Goal: Information Seeking & Learning: Check status

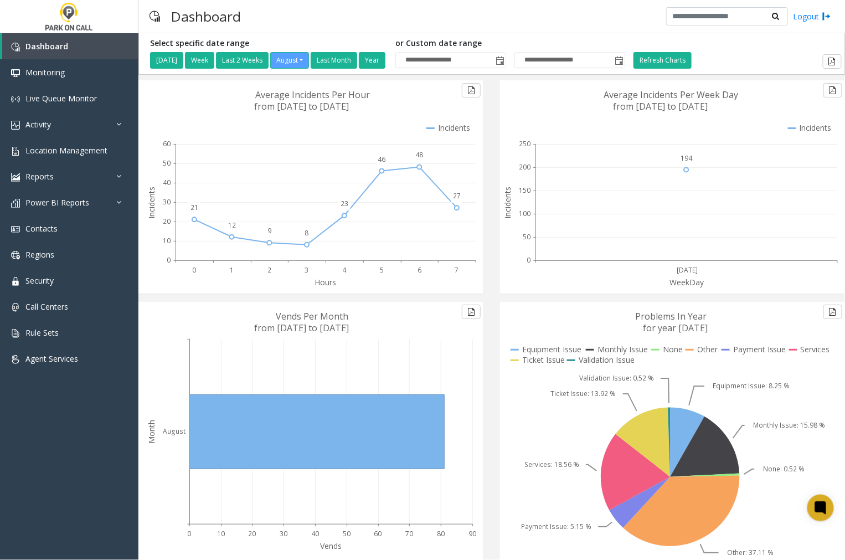
drag, startPoint x: 525, startPoint y: 162, endPoint x: 397, endPoint y: 14, distance: 195.9
click at [397, 14] on div "Dashboard Logout" at bounding box center [491, 16] width 706 height 33
click at [45, 126] on span "Activity" at bounding box center [37, 124] width 25 height 11
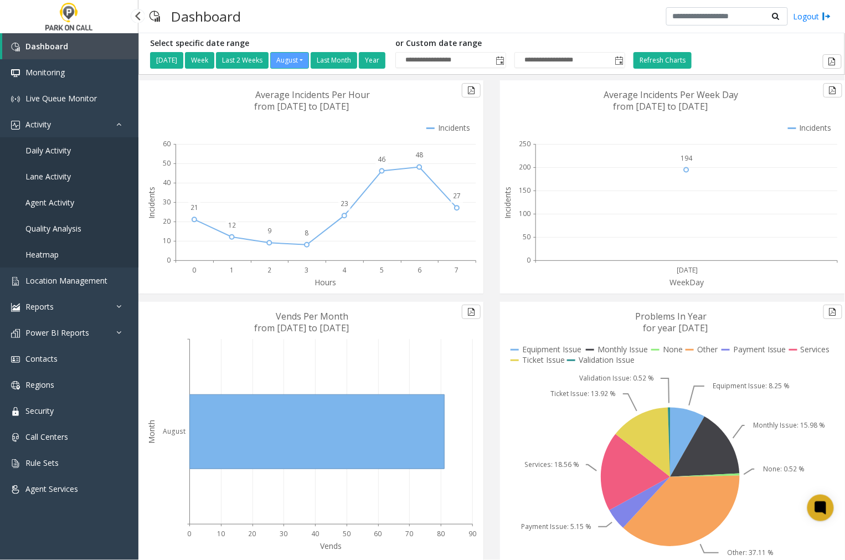
click at [55, 200] on span "Agent Activity" at bounding box center [49, 202] width 49 height 11
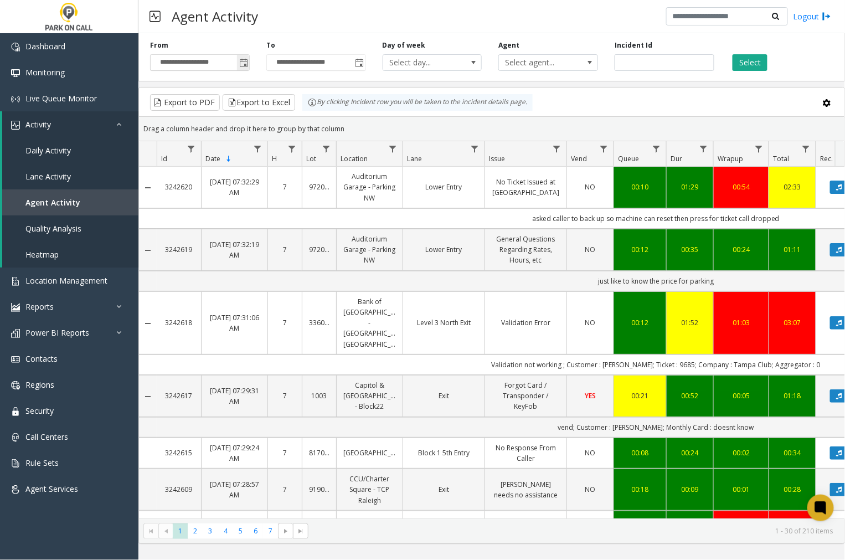
click at [244, 64] on span "Toggle popup" at bounding box center [243, 63] width 9 height 9
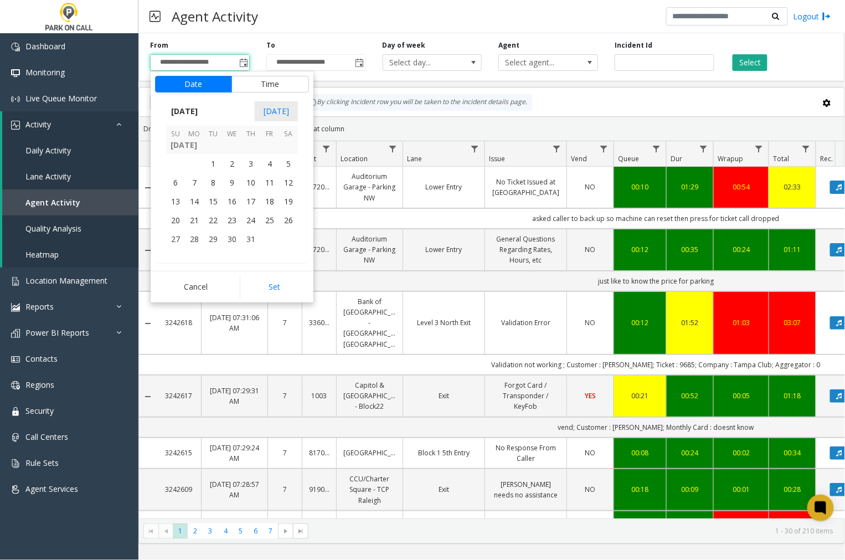
scroll to position [198393, 0]
click at [251, 180] on span "17" at bounding box center [250, 181] width 19 height 19
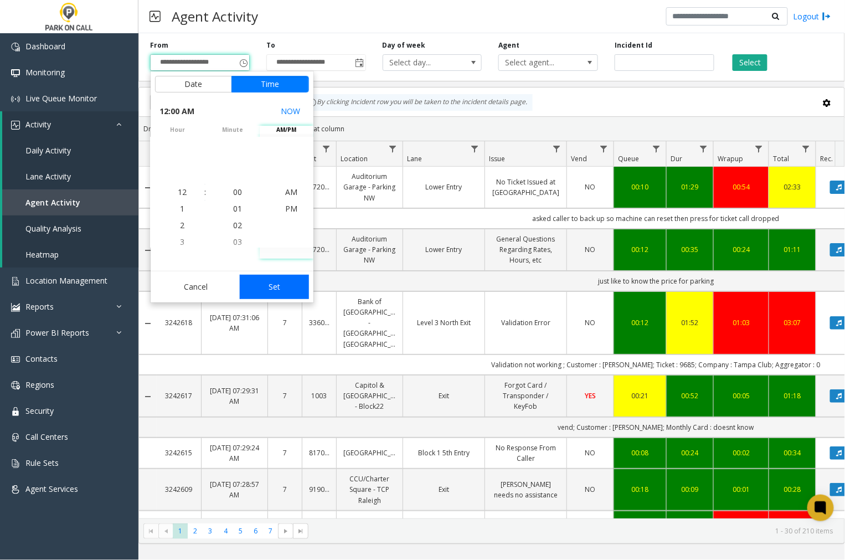
click at [288, 288] on button "Set" at bounding box center [275, 287] width 70 height 24
type input "**********"
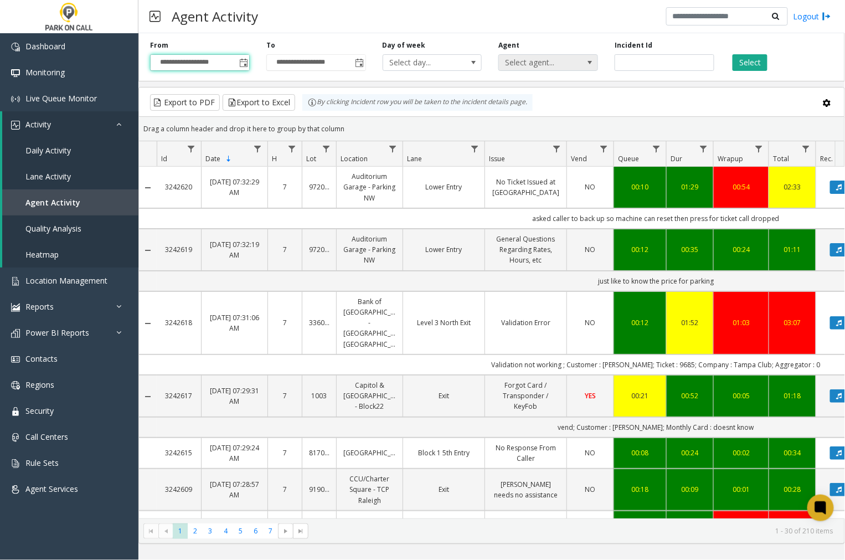
click at [525, 68] on span "Select agent..." at bounding box center [538, 63] width 79 height 16
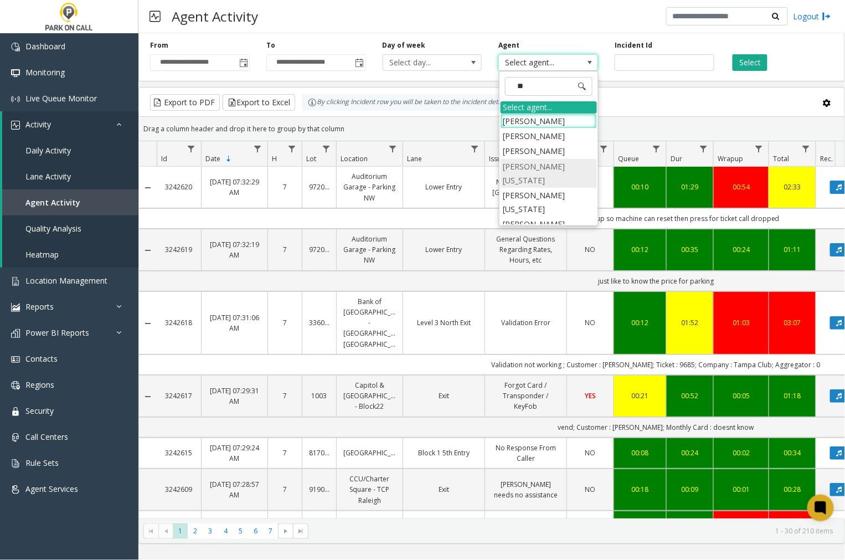
type input "***"
click at [546, 142] on li "Jennifer Washington" at bounding box center [548, 156] width 96 height 29
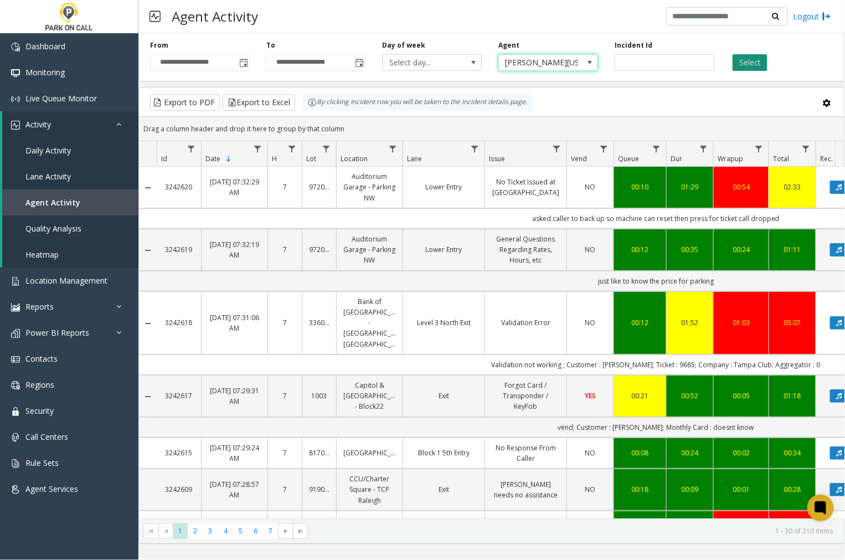
click at [737, 62] on button "Select" at bounding box center [749, 62] width 35 height 17
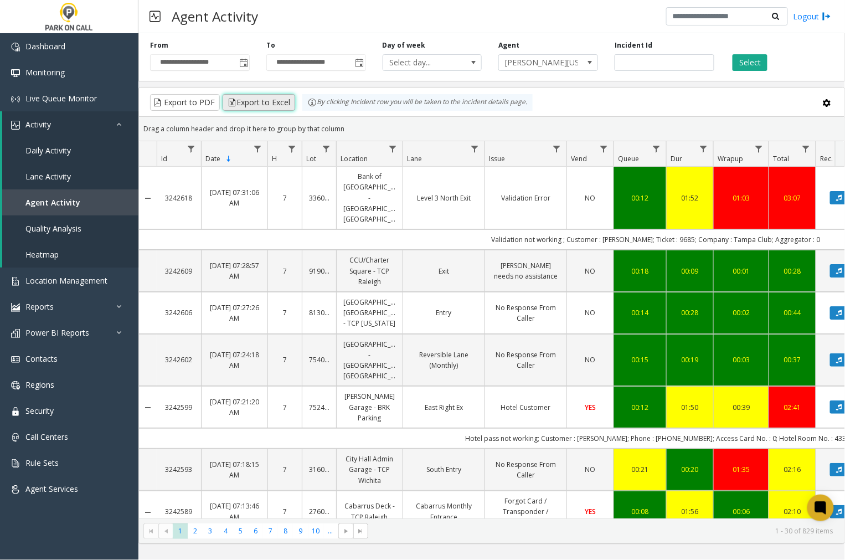
click at [254, 101] on button "Export to Excel" at bounding box center [259, 102] width 73 height 17
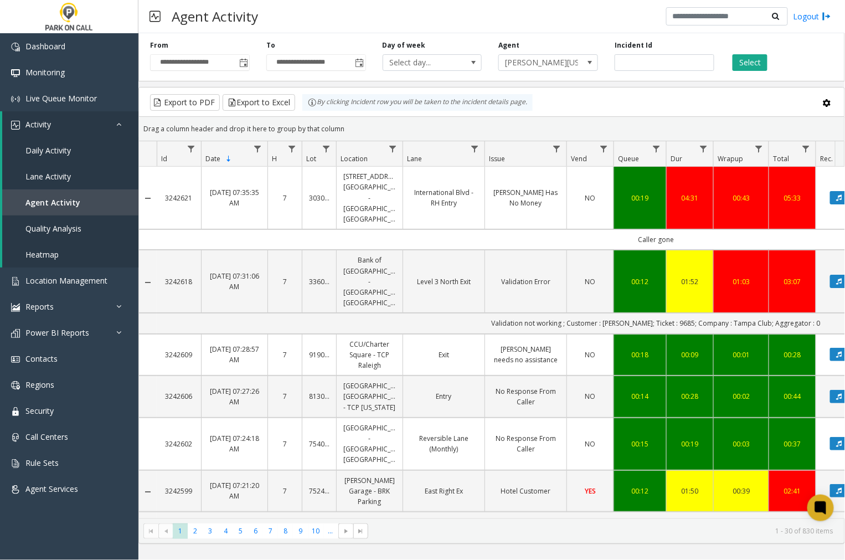
click at [804, 59] on div "Select" at bounding box center [780, 55] width 116 height 30
click at [266, 104] on button "Export to Excel" at bounding box center [259, 102] width 73 height 17
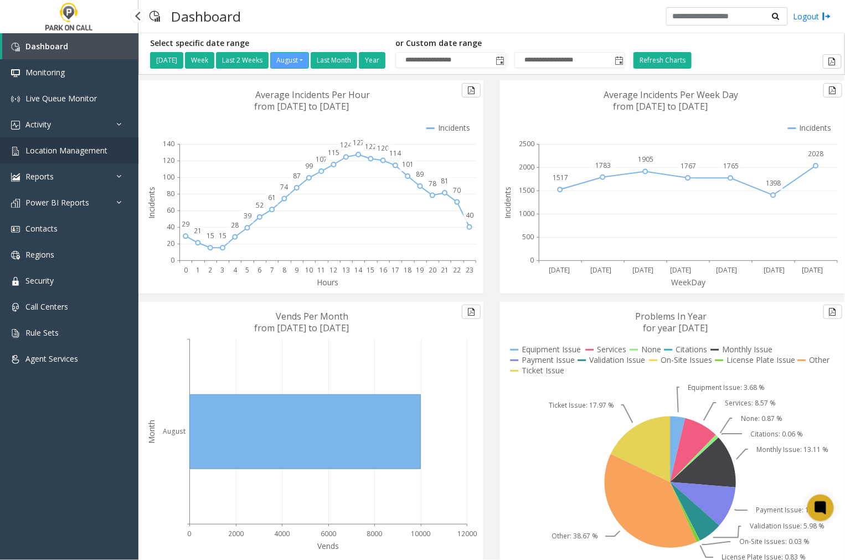
click at [66, 146] on span "Location Management" at bounding box center [66, 150] width 82 height 11
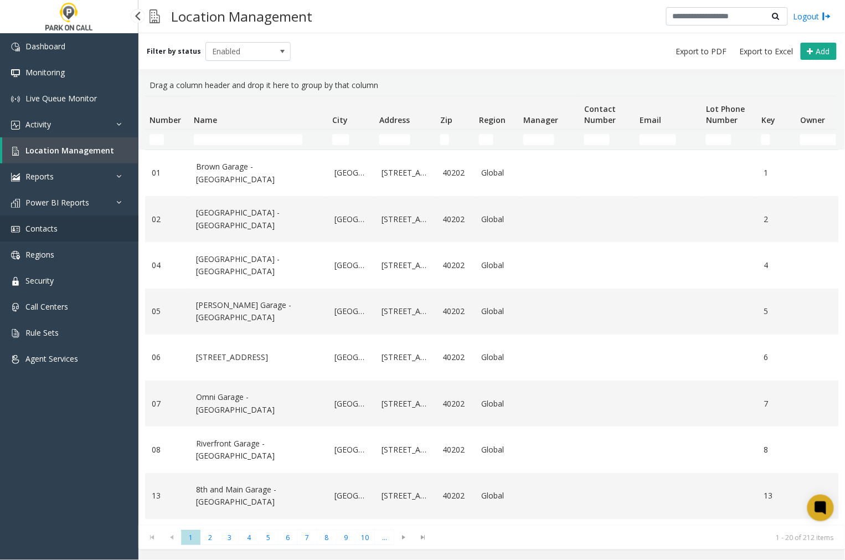
click at [86, 225] on link "Contacts" at bounding box center [69, 228] width 138 height 26
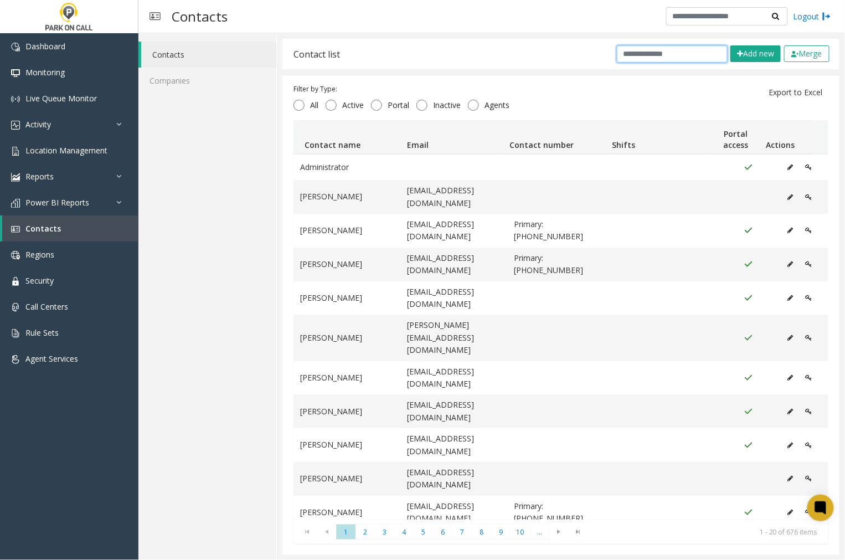
click at [645, 57] on input "text" at bounding box center [672, 53] width 111 height 17
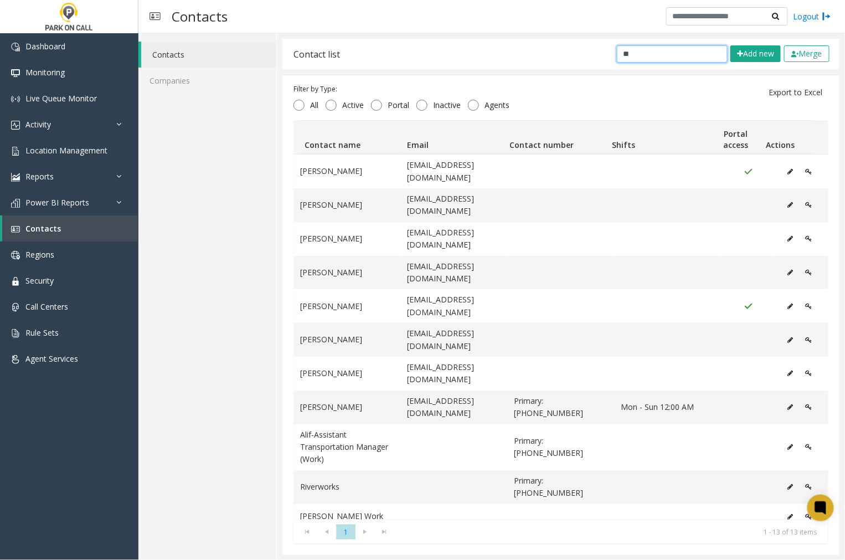
type input "***"
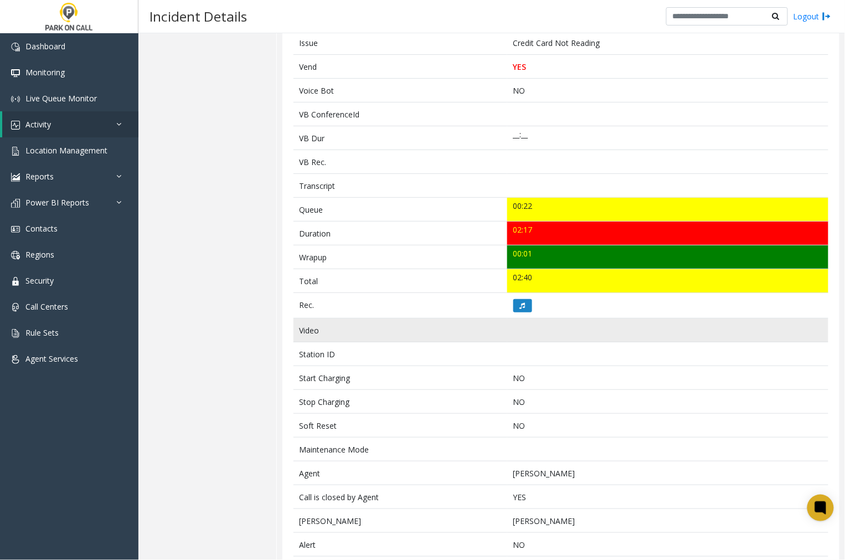
scroll to position [246, 0]
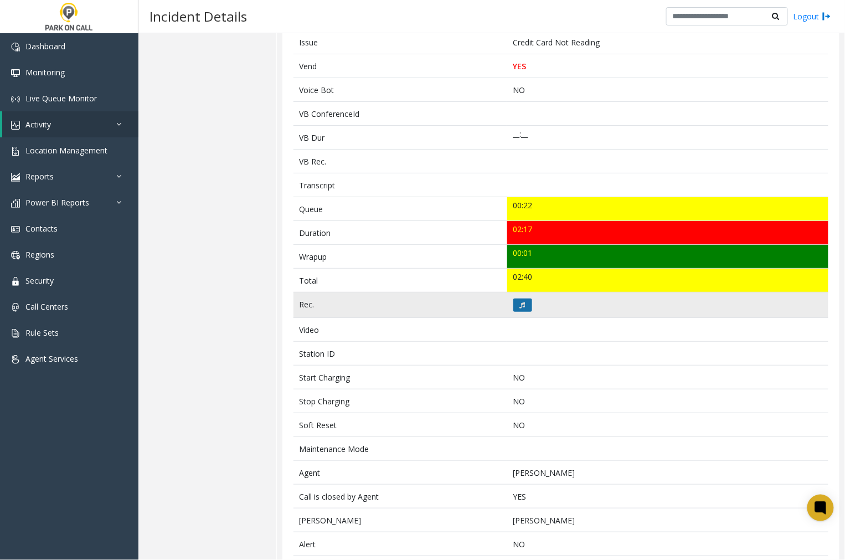
click at [525, 308] on button at bounding box center [522, 304] width 19 height 13
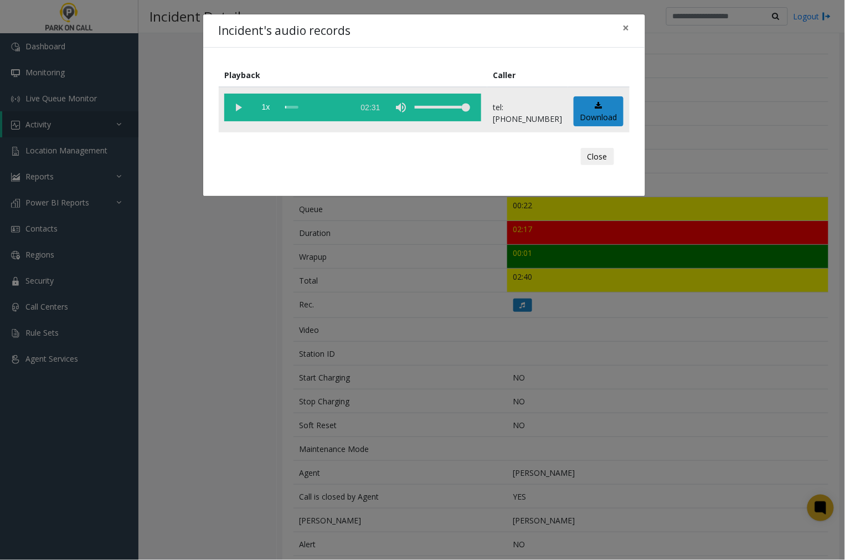
click at [240, 105] on vg-play-pause at bounding box center [238, 108] width 28 height 28
click at [628, 28] on span "×" at bounding box center [626, 28] width 7 height 16
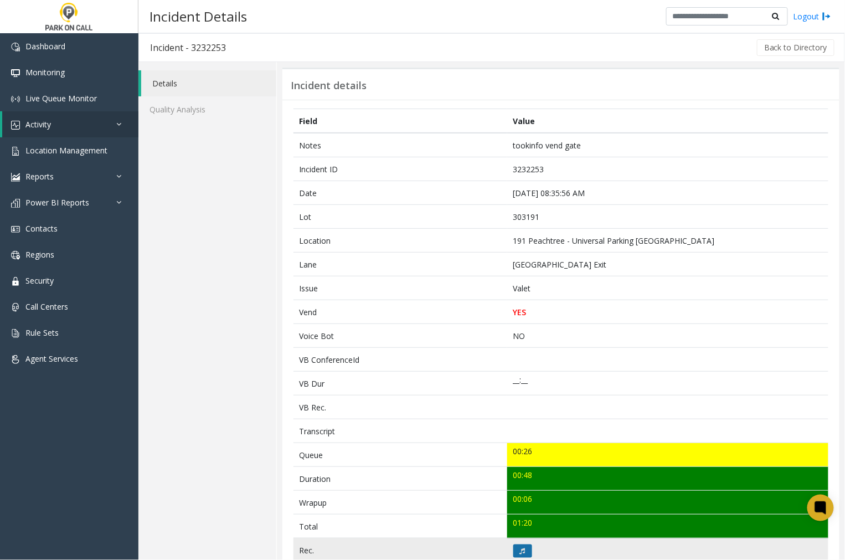
click at [520, 549] on icon at bounding box center [523, 551] width 6 height 7
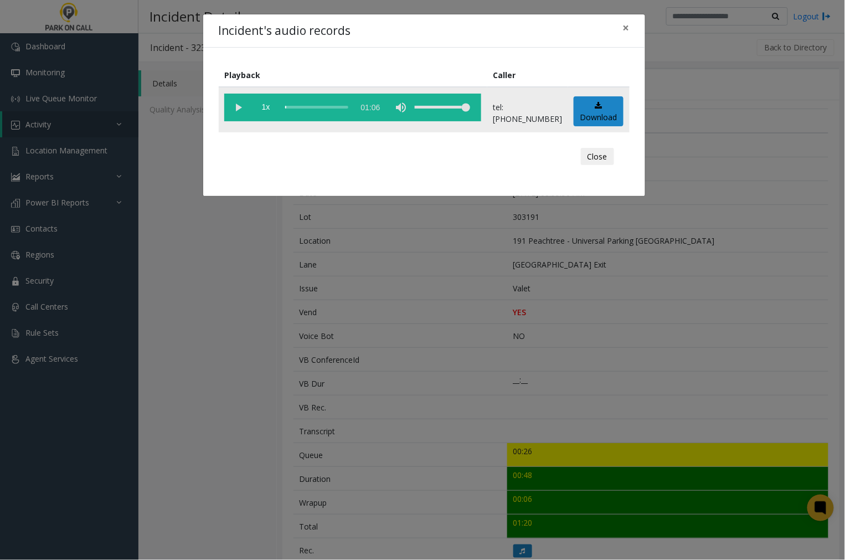
click at [238, 105] on vg-play-pause at bounding box center [238, 108] width 28 height 28
click at [626, 26] on span "×" at bounding box center [626, 28] width 7 height 16
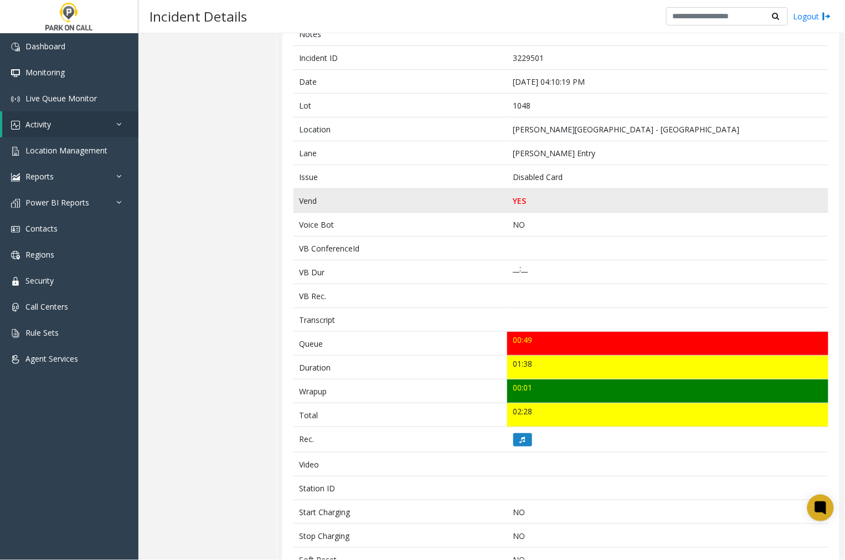
scroll to position [92, 0]
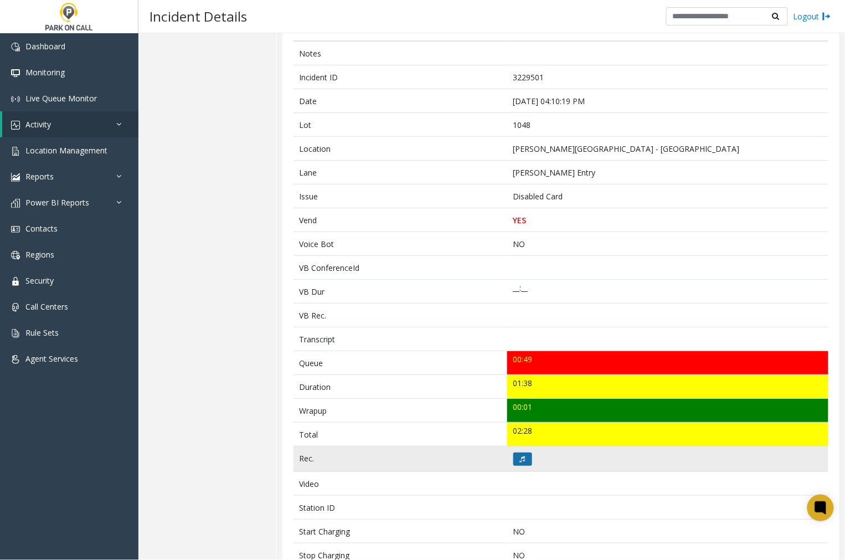
click at [520, 457] on icon at bounding box center [523, 459] width 6 height 7
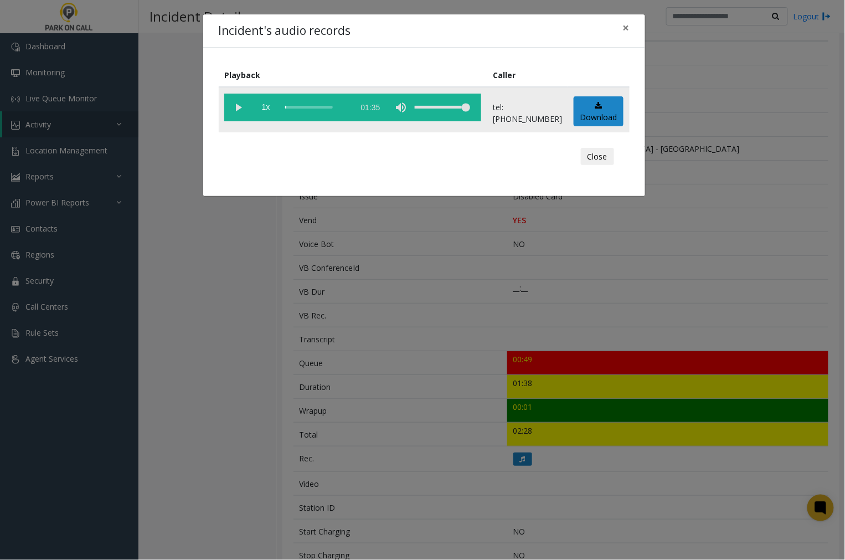
click at [235, 107] on vg-play-pause at bounding box center [238, 108] width 28 height 28
click at [627, 28] on span "×" at bounding box center [626, 28] width 7 height 16
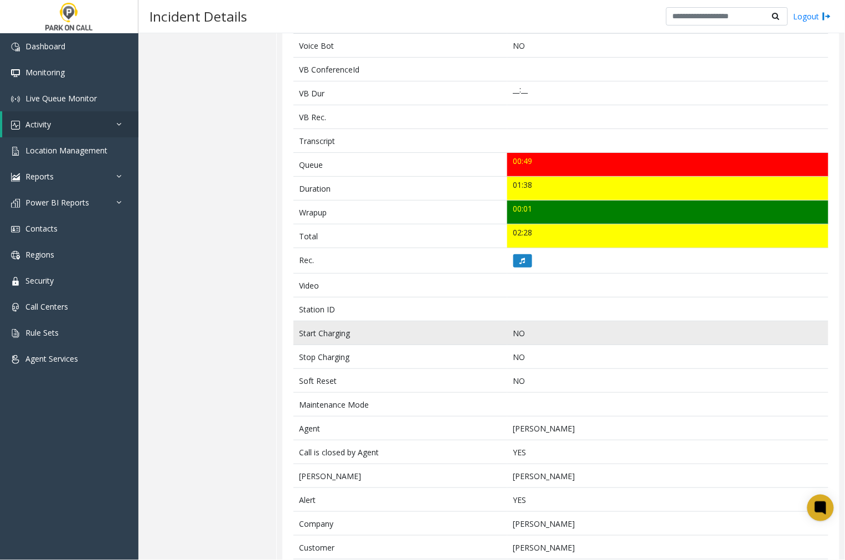
scroll to position [338, 0]
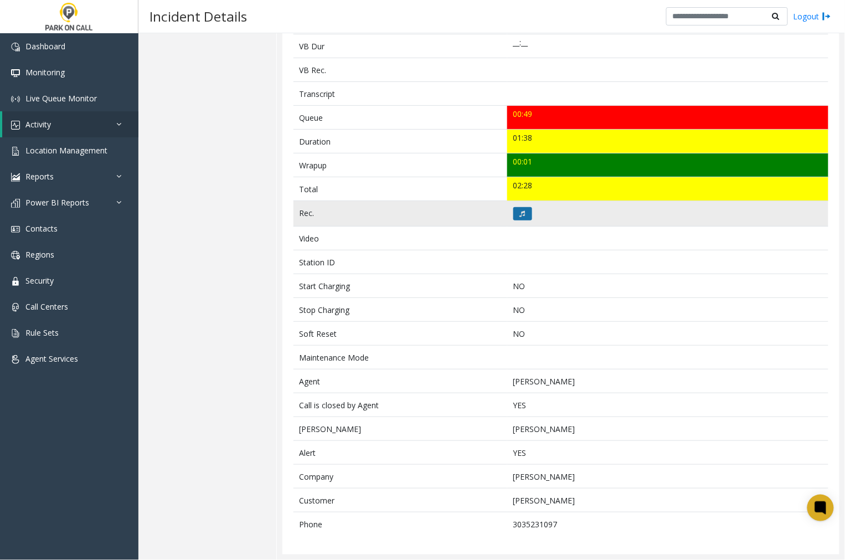
click at [515, 212] on button at bounding box center [522, 213] width 19 height 13
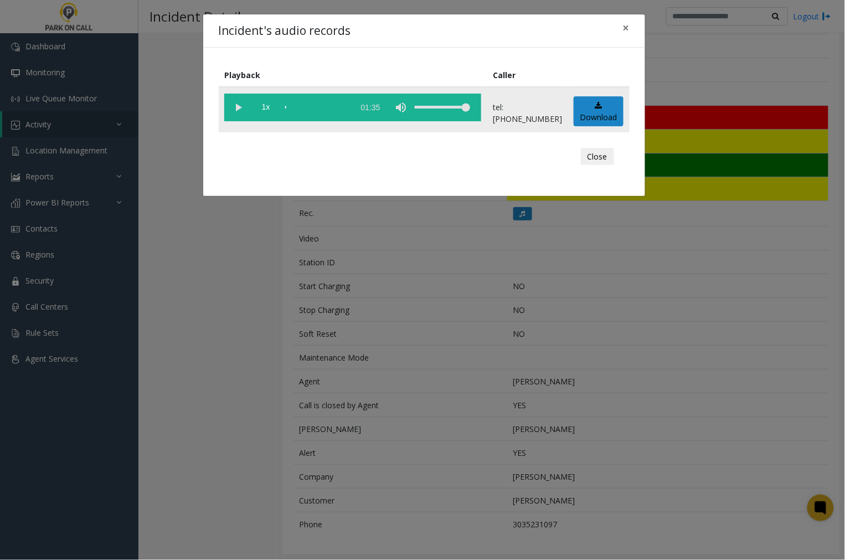
click at [235, 103] on vg-play-pause at bounding box center [238, 108] width 28 height 28
click at [626, 28] on span "×" at bounding box center [626, 28] width 7 height 16
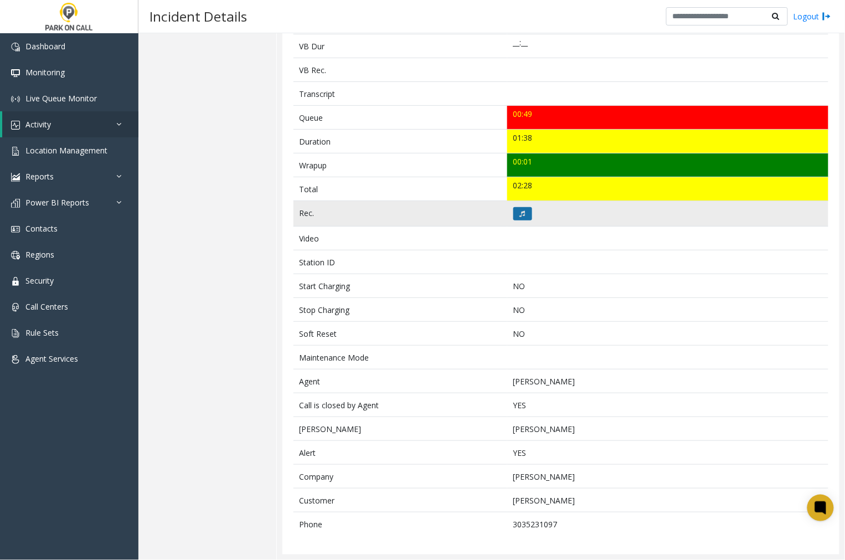
click at [521, 214] on icon at bounding box center [523, 213] width 6 height 7
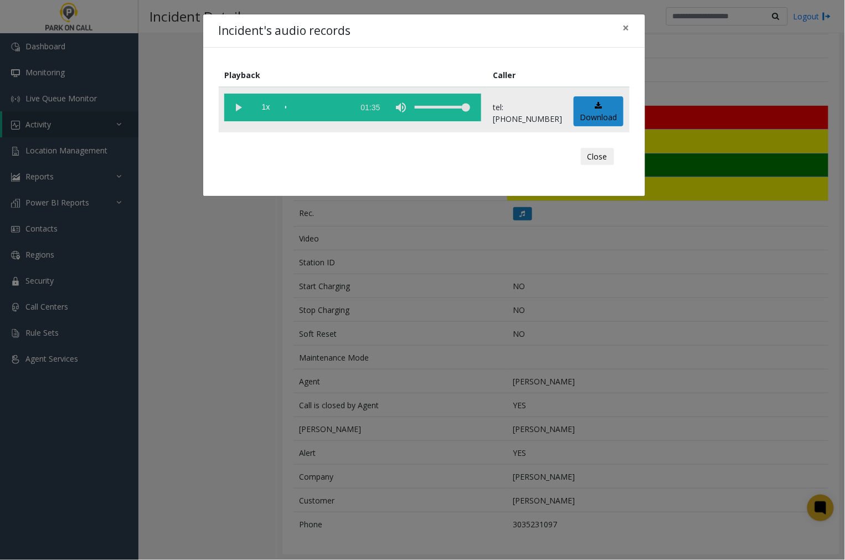
click at [235, 107] on vg-play-pause at bounding box center [238, 108] width 28 height 28
drag, startPoint x: 628, startPoint y: 28, endPoint x: 632, endPoint y: 37, distance: 9.9
click at [628, 29] on span "×" at bounding box center [626, 28] width 7 height 16
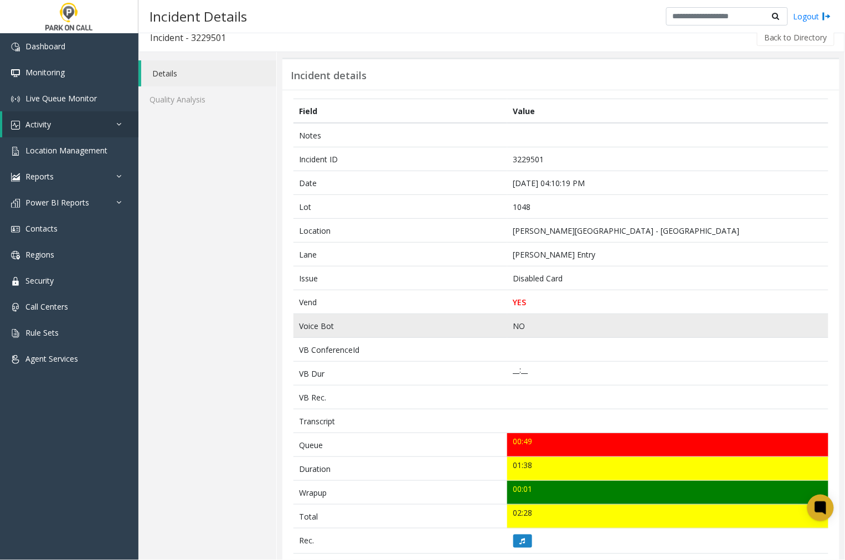
scroll to position [0, 0]
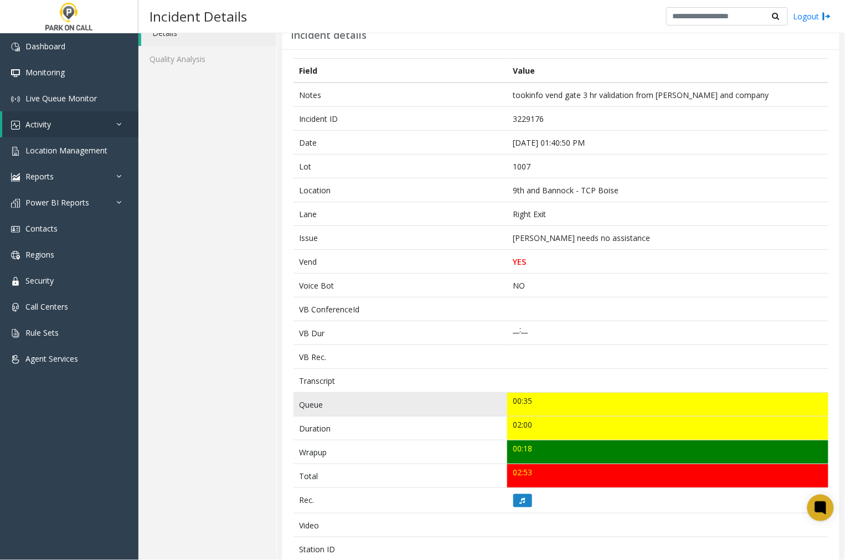
scroll to position [61, 0]
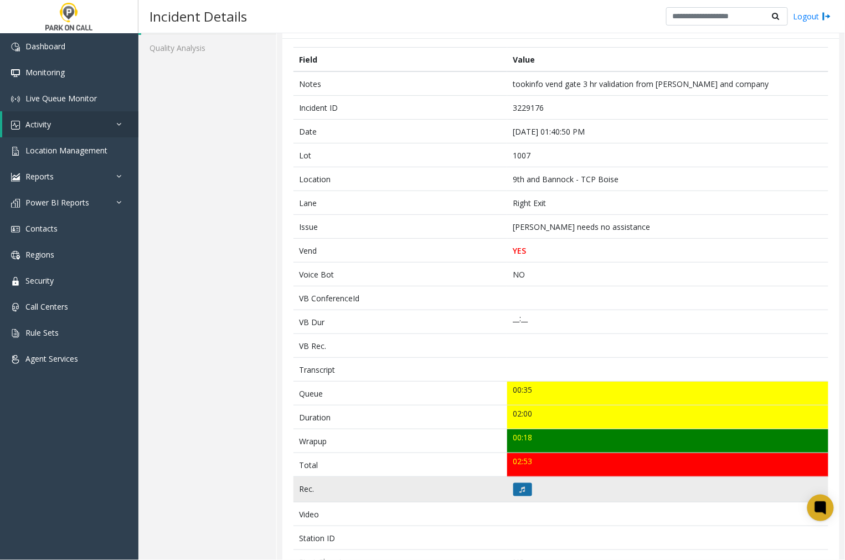
click at [513, 489] on button at bounding box center [522, 489] width 19 height 13
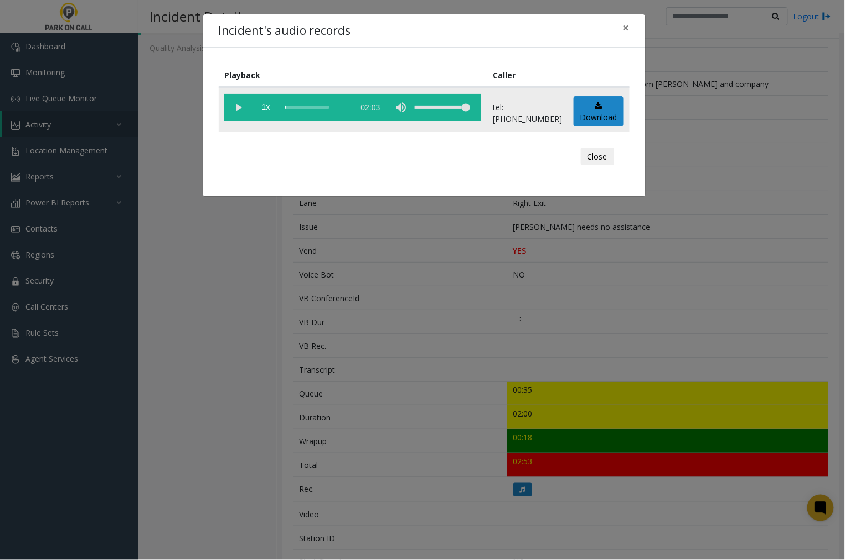
click at [236, 107] on vg-play-pause at bounding box center [238, 108] width 28 height 28
drag, startPoint x: 626, startPoint y: 28, endPoint x: 659, endPoint y: 35, distance: 34.5
click at [633, 29] on button "×" at bounding box center [626, 27] width 22 height 27
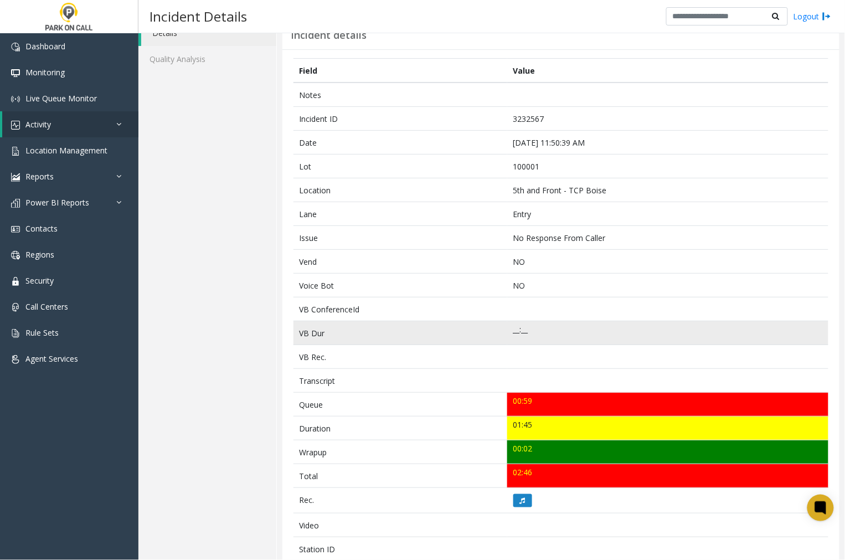
scroll to position [61, 0]
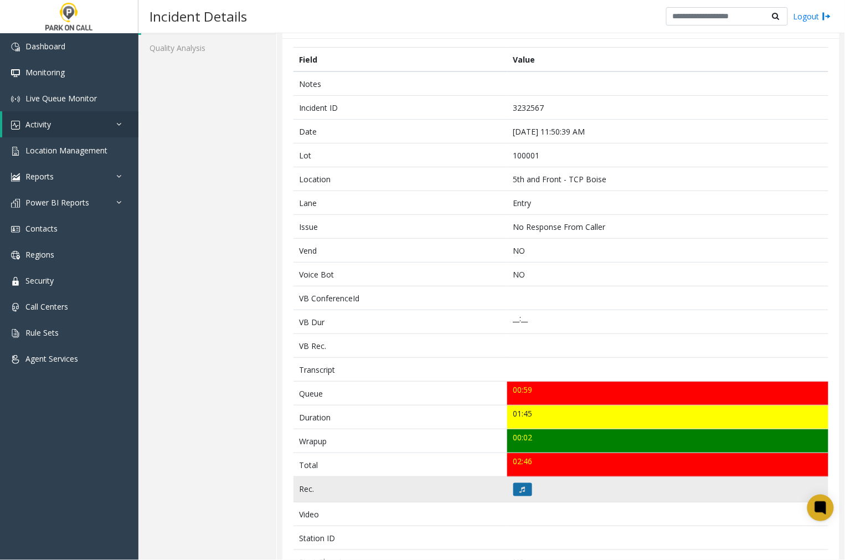
click at [525, 490] on button at bounding box center [522, 489] width 19 height 13
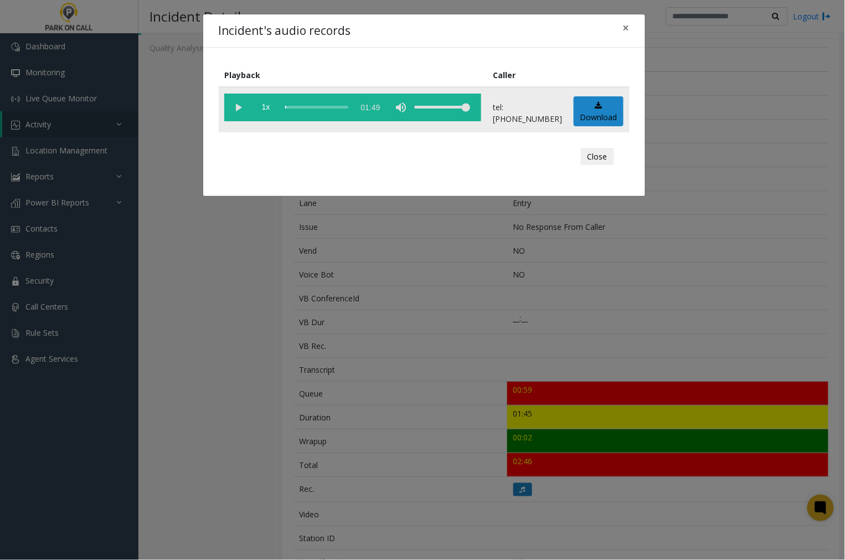
click at [239, 105] on vg-play-pause at bounding box center [238, 108] width 28 height 28
click at [627, 28] on span "×" at bounding box center [626, 28] width 7 height 16
